Goal: Task Accomplishment & Management: Manage account settings

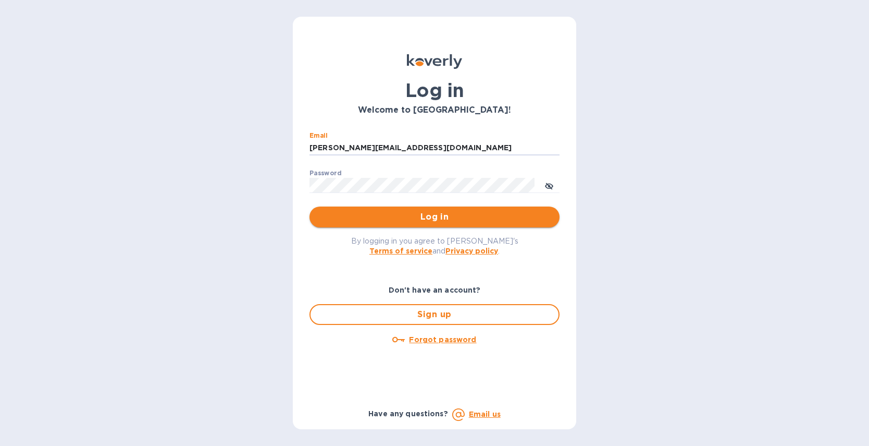
click at [433, 210] on button "Log in" at bounding box center [435, 216] width 250 height 21
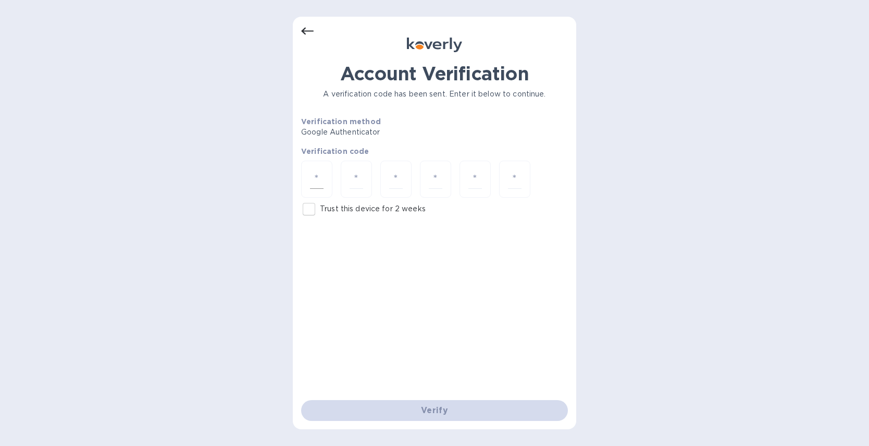
click at [325, 181] on div at bounding box center [316, 179] width 31 height 37
type input "9"
type input "4"
type input "5"
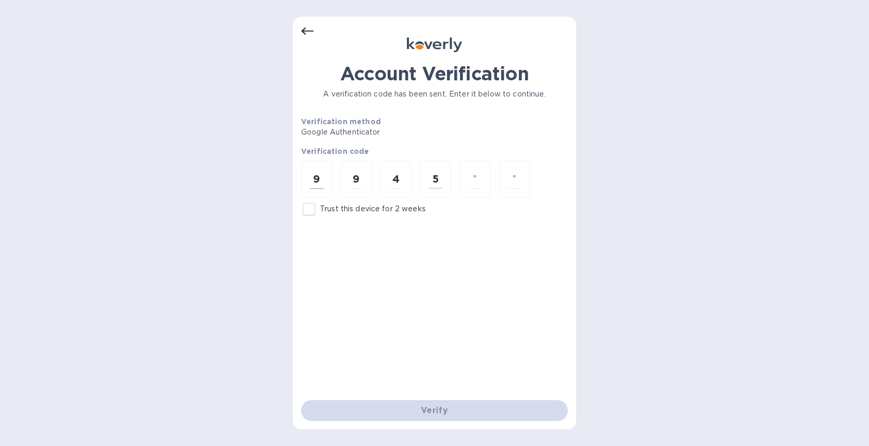
type input "1"
type input "5"
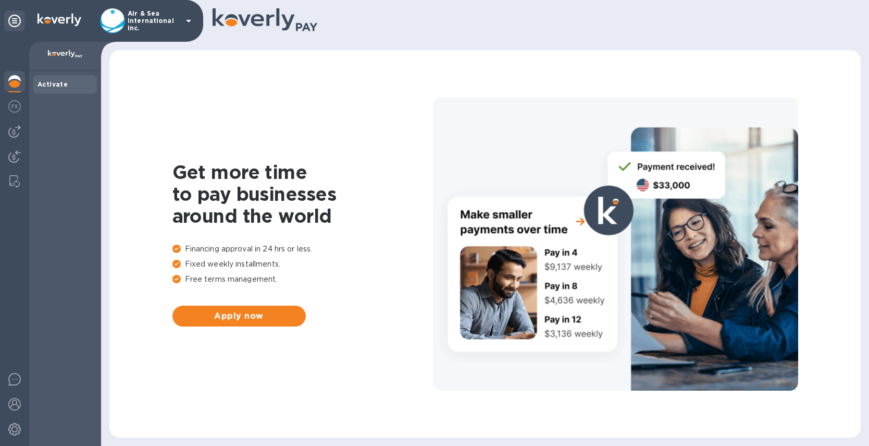
click at [190, 21] on icon at bounding box center [188, 21] width 13 height 13
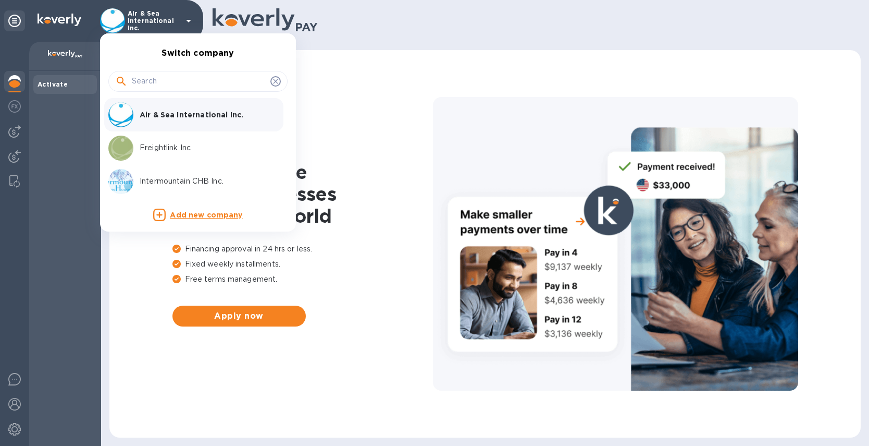
click at [170, 150] on p "Freightlink Inc" at bounding box center [205, 147] width 131 height 11
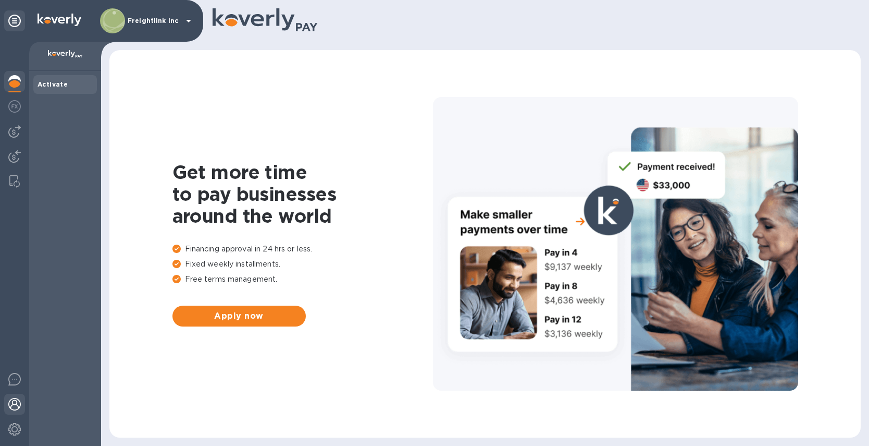
click at [16, 404] on img at bounding box center [14, 404] width 13 height 13
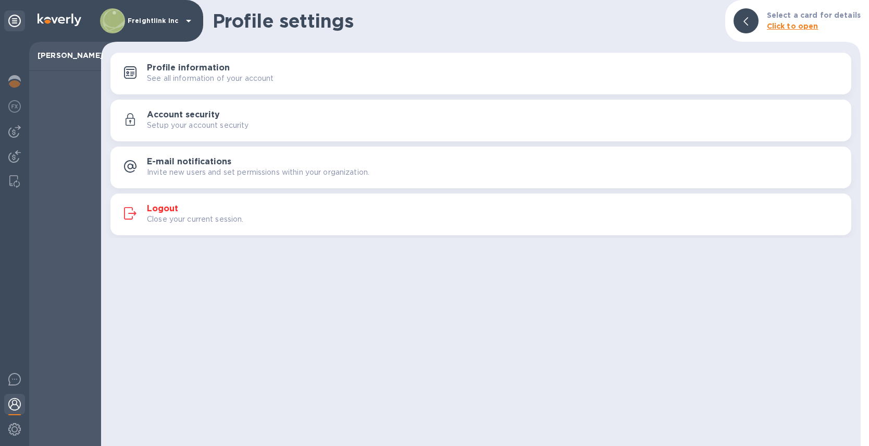
click at [24, 316] on div at bounding box center [14, 244] width 29 height 404
click at [16, 135] on img at bounding box center [14, 131] width 13 height 13
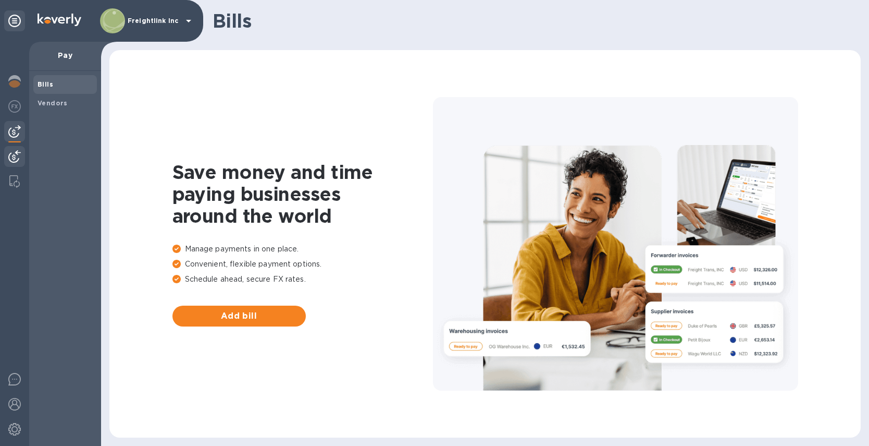
click at [14, 152] on img at bounding box center [14, 156] width 13 height 13
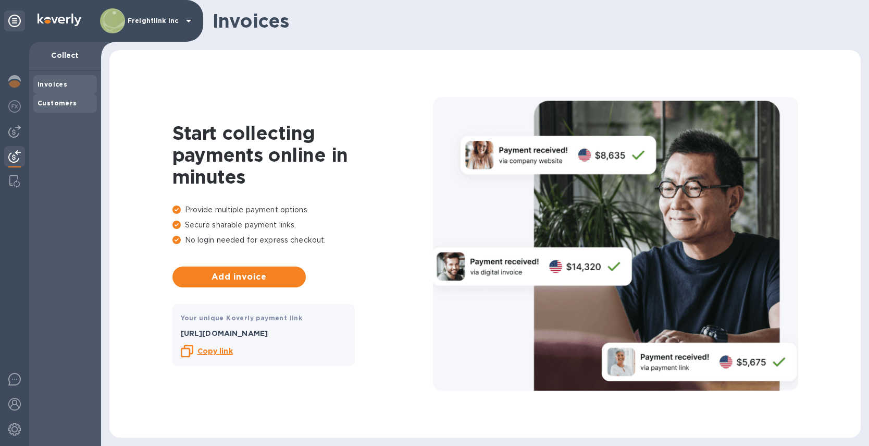
click at [58, 106] on b "Customers" at bounding box center [58, 103] width 40 height 8
click at [59, 78] on div "Invoices" at bounding box center [65, 84] width 64 height 19
click at [20, 107] on img at bounding box center [14, 106] width 13 height 13
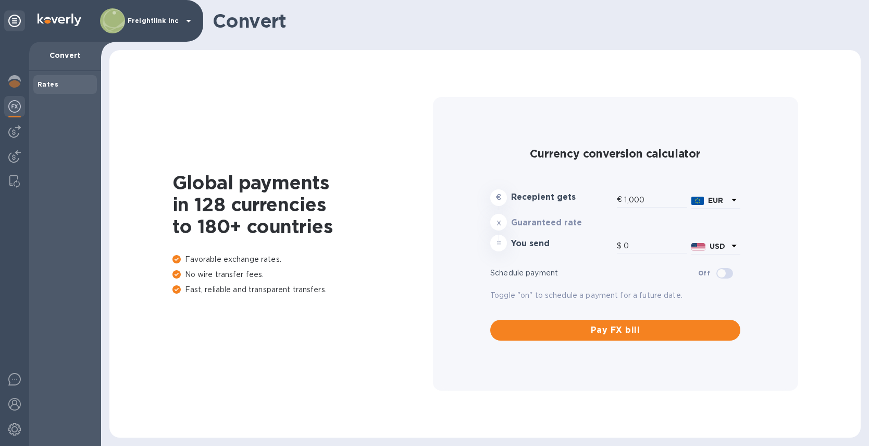
type input "1,195.98"
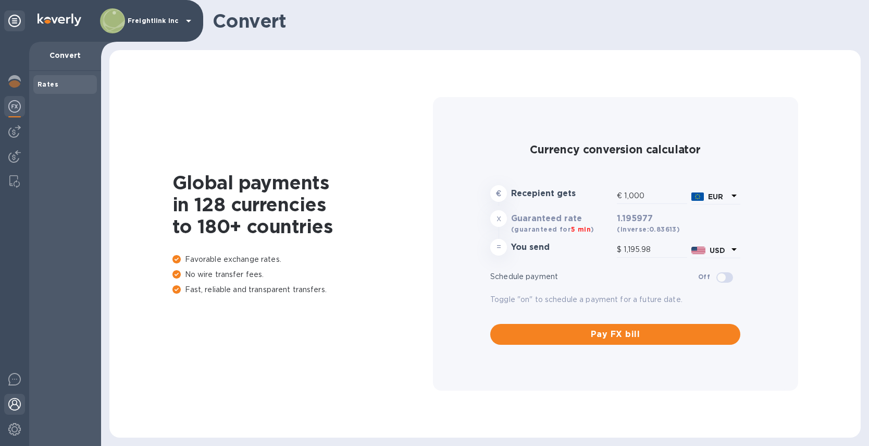
click at [18, 409] on img at bounding box center [14, 404] width 13 height 13
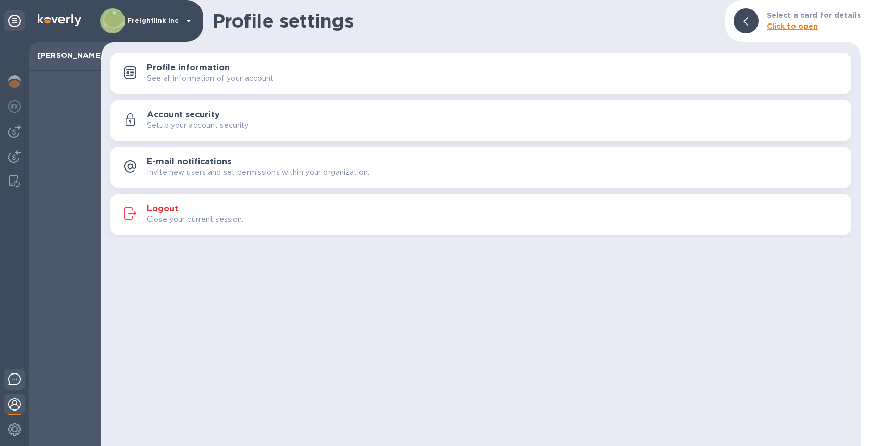
click at [15, 384] on img at bounding box center [14, 379] width 13 height 13
click at [18, 131] on img at bounding box center [14, 131] width 13 height 13
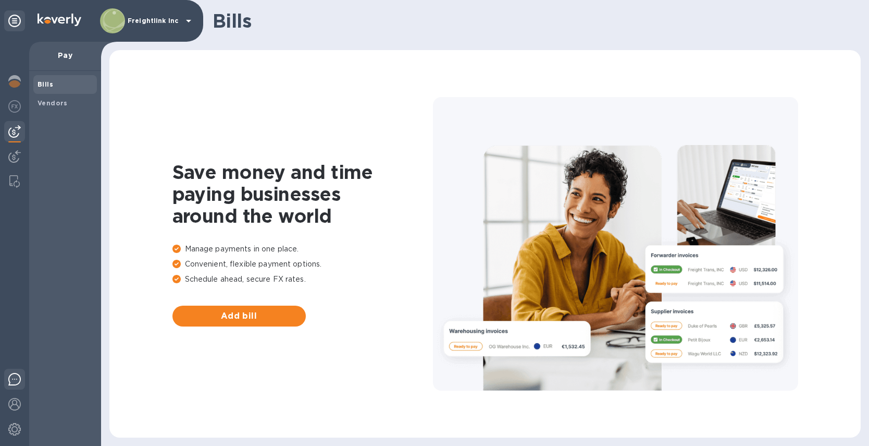
click at [14, 381] on img at bounding box center [14, 379] width 13 height 13
click at [19, 404] on img at bounding box center [14, 404] width 13 height 13
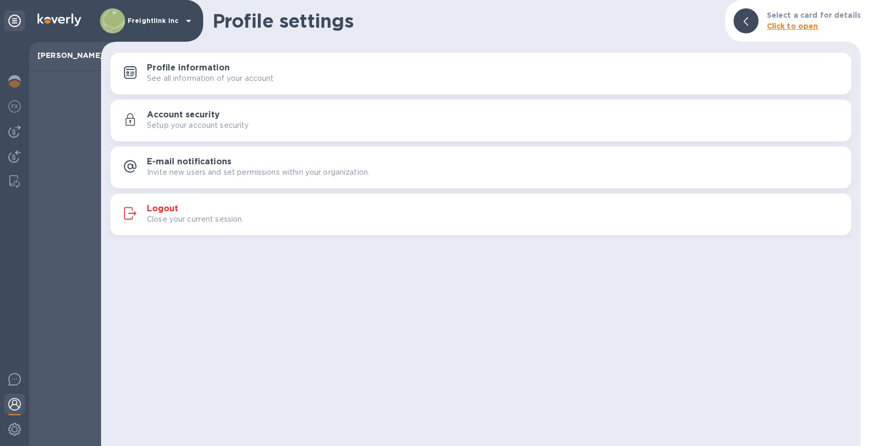
click at [194, 19] on div "Freightlink Inc" at bounding box center [101, 21] width 203 height 42
click at [161, 20] on p "Freightlink Inc" at bounding box center [154, 20] width 52 height 7
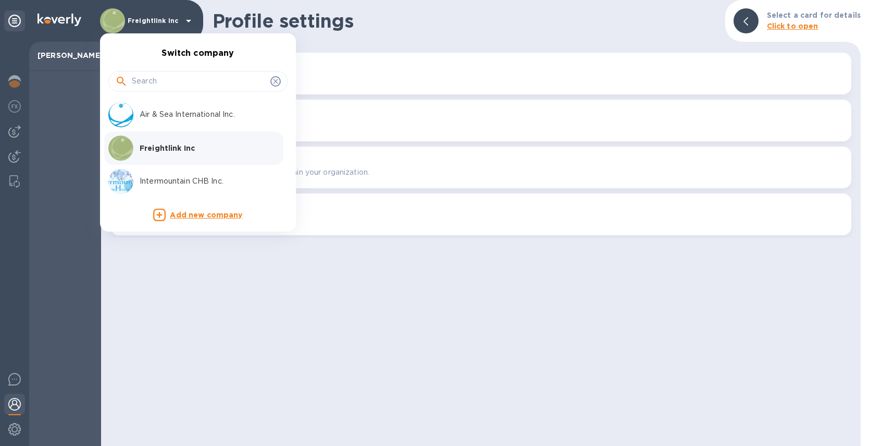
click at [126, 18] on div at bounding box center [434, 223] width 869 height 446
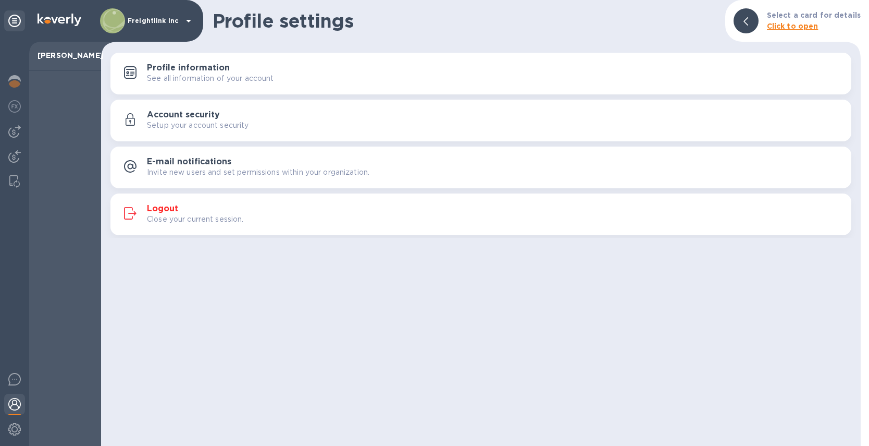
click at [189, 23] on icon at bounding box center [188, 21] width 13 height 13
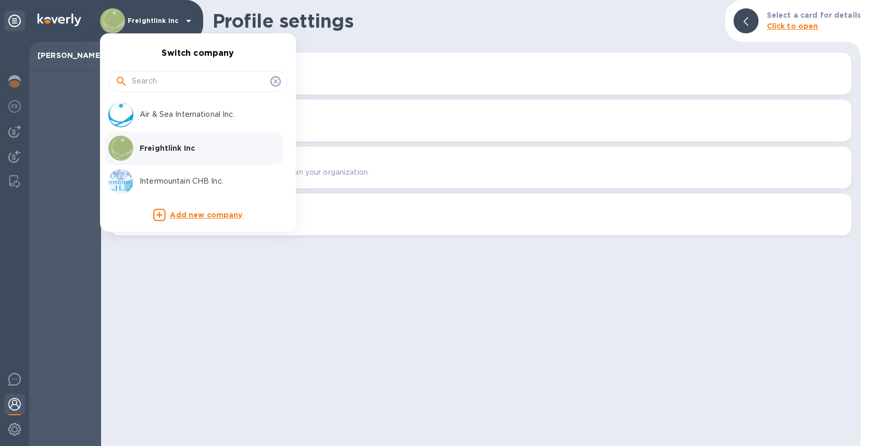
click at [151, 181] on p "Intermountain CHB Inc." at bounding box center [205, 181] width 131 height 11
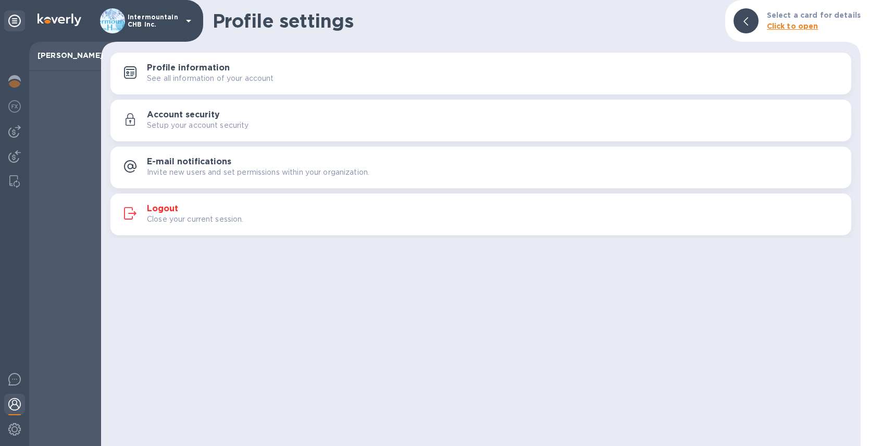
click at [184, 26] on icon at bounding box center [188, 21] width 13 height 13
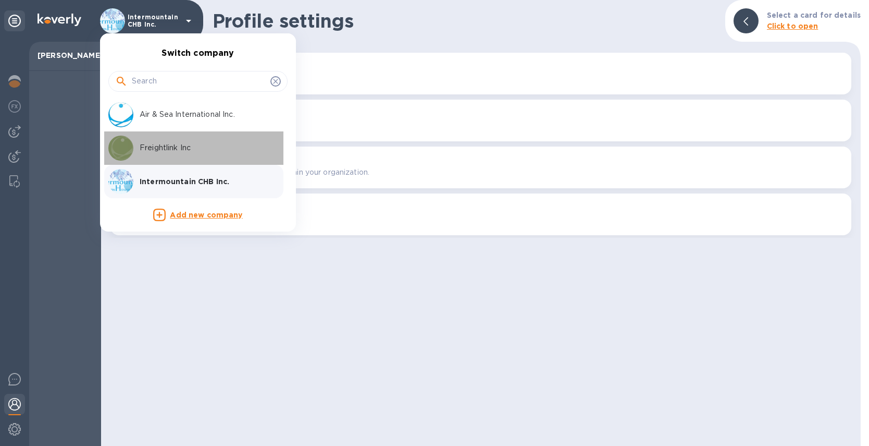
click at [178, 147] on p "Freightlink Inc" at bounding box center [205, 147] width 131 height 11
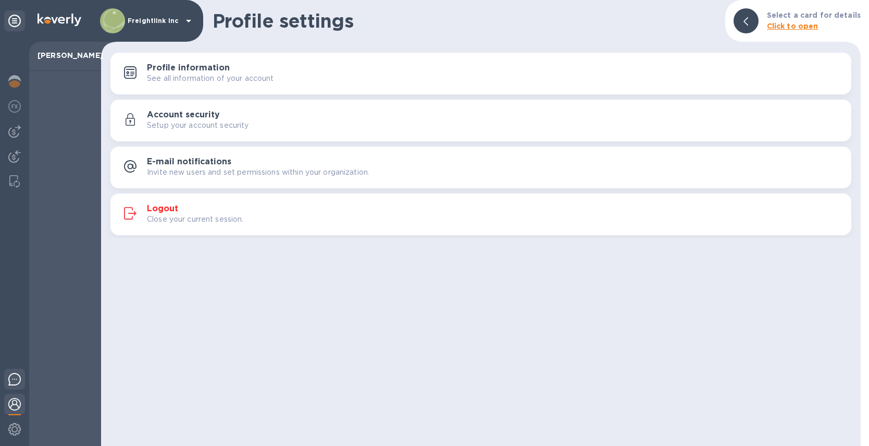
click at [8, 385] on div at bounding box center [14, 380] width 21 height 24
